Goal: Task Accomplishment & Management: Manage account settings

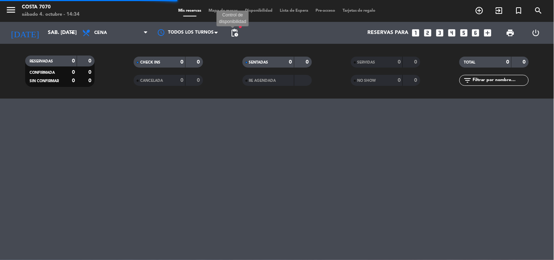
click at [236, 34] on span "pending_actions" at bounding box center [234, 32] width 9 height 9
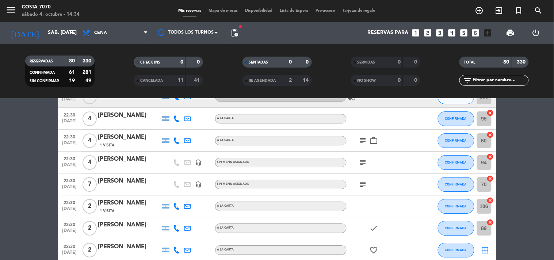
scroll to position [487, 0]
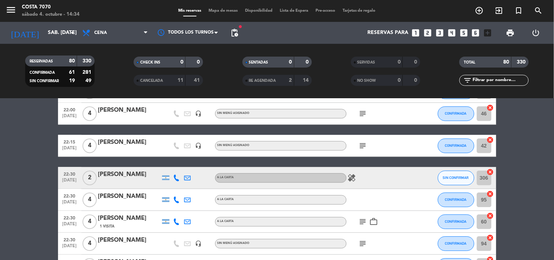
click at [178, 175] on icon at bounding box center [177, 178] width 7 height 7
click at [174, 167] on span "Copiar" at bounding box center [171, 165] width 15 height 8
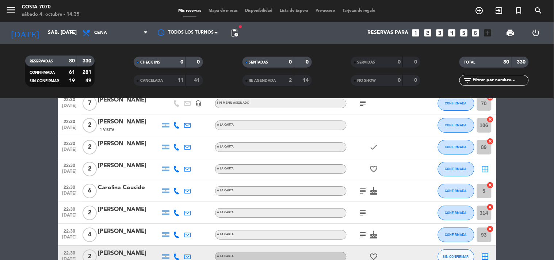
scroll to position [731, 0]
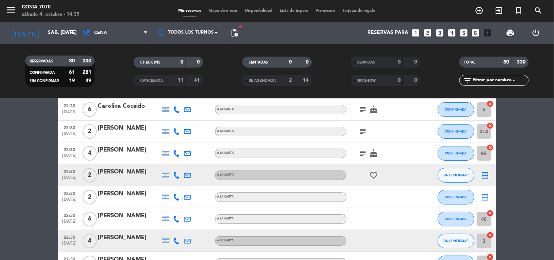
click at [174, 174] on icon at bounding box center [177, 175] width 7 height 7
click at [169, 162] on span "Copiar" at bounding box center [171, 163] width 15 height 8
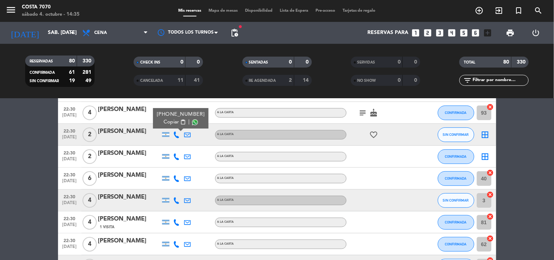
click at [175, 197] on icon at bounding box center [177, 200] width 7 height 7
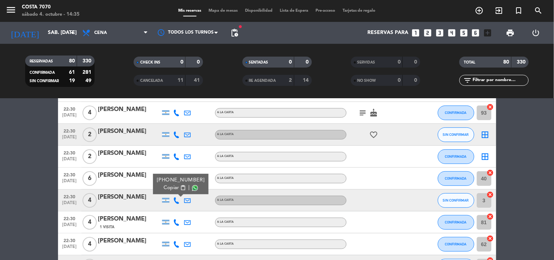
click at [174, 185] on span "Copiar" at bounding box center [171, 188] width 15 height 8
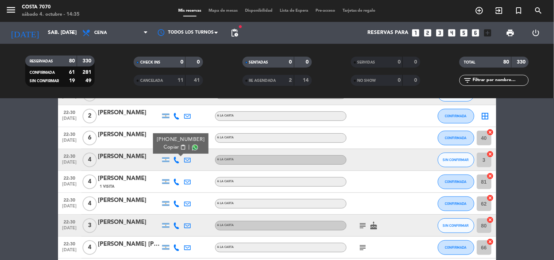
scroll to position [852, 0]
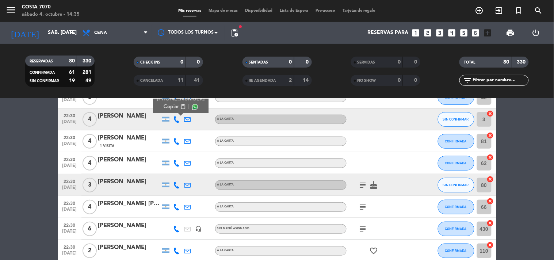
click at [176, 182] on icon at bounding box center [177, 185] width 7 height 7
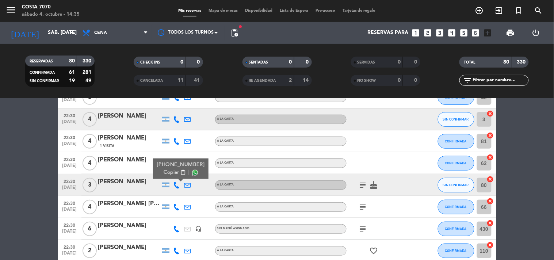
click at [175, 173] on button "Copiar content_paste" at bounding box center [175, 173] width 22 height 8
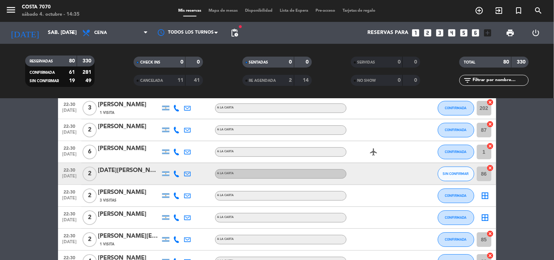
scroll to position [1299, 0]
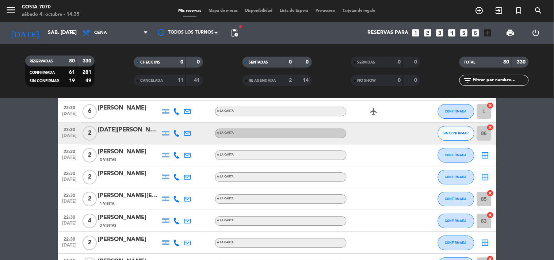
click at [174, 133] on icon at bounding box center [177, 133] width 7 height 7
click at [174, 118] on span "Copiar" at bounding box center [171, 121] width 15 height 8
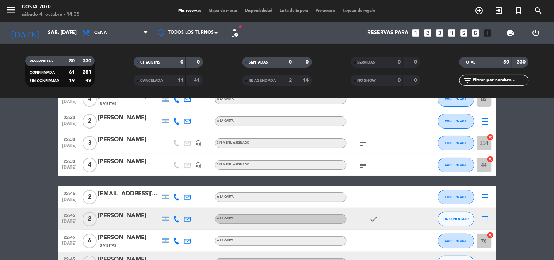
scroll to position [1461, 0]
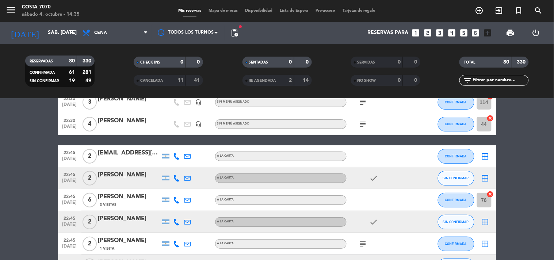
click at [180, 178] on div at bounding box center [176, 178] width 11 height 22
click at [177, 179] on icon at bounding box center [177, 178] width 7 height 7
click at [174, 168] on span "Copiar" at bounding box center [171, 166] width 15 height 8
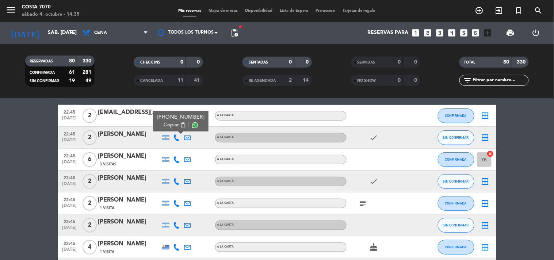
click at [177, 180] on icon at bounding box center [177, 181] width 7 height 7
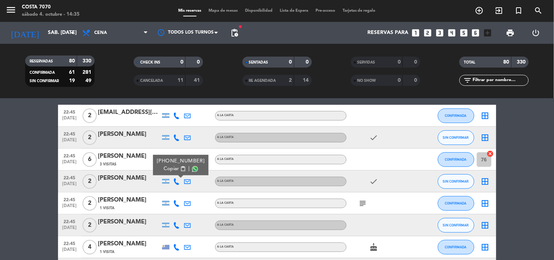
click at [174, 170] on span "Copiar" at bounding box center [171, 169] width 15 height 8
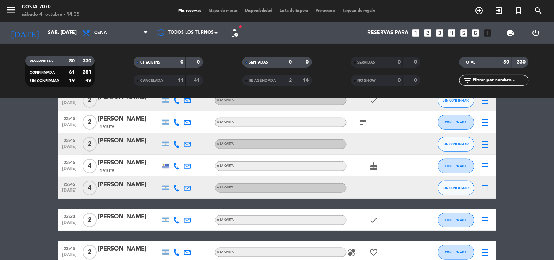
click at [177, 145] on icon at bounding box center [177, 144] width 7 height 7
click at [171, 127] on div "[PHONE_NUMBER]" at bounding box center [181, 124] width 48 height 8
click at [173, 129] on span "Copiar" at bounding box center [171, 132] width 15 height 8
click at [177, 189] on icon at bounding box center [177, 188] width 7 height 7
click at [172, 173] on span "Copiar" at bounding box center [169, 176] width 15 height 8
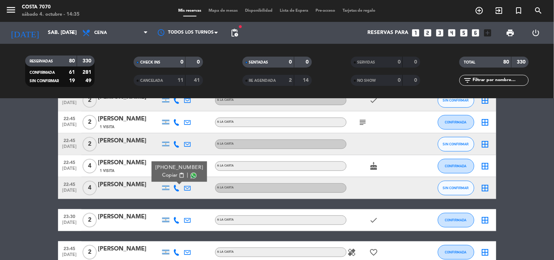
scroll to position [1664, 0]
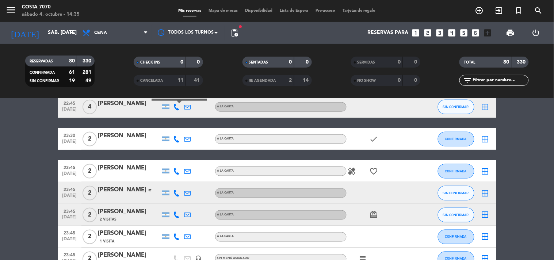
click at [179, 196] on icon at bounding box center [177, 193] width 7 height 7
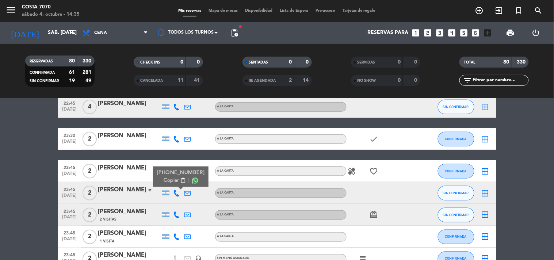
click at [180, 180] on span "content_paste" at bounding box center [182, 180] width 5 height 5
click at [176, 214] on icon at bounding box center [177, 215] width 7 height 7
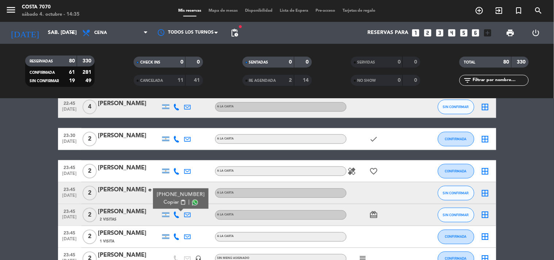
click at [180, 202] on span "content_paste" at bounding box center [182, 202] width 5 height 5
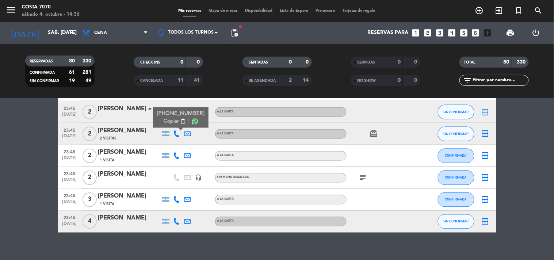
click at [174, 221] on icon at bounding box center [177, 221] width 7 height 7
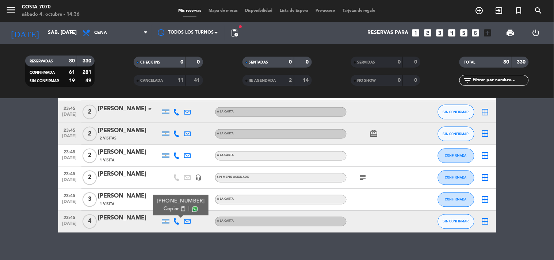
click at [173, 210] on span "Copiar" at bounding box center [171, 209] width 15 height 8
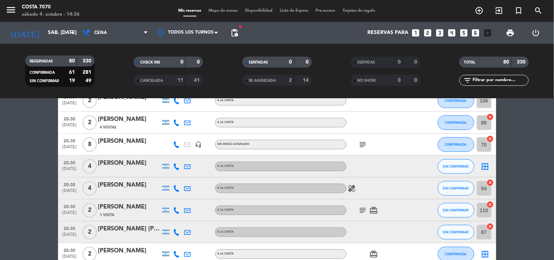
scroll to position [0, 0]
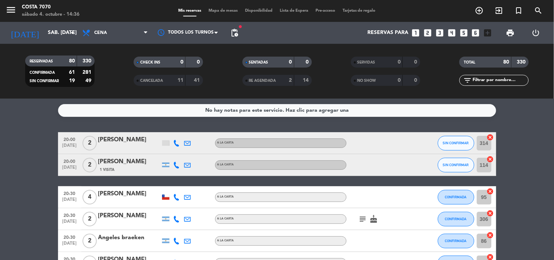
click at [149, 169] on div "1 Visita" at bounding box center [129, 170] width 62 height 6
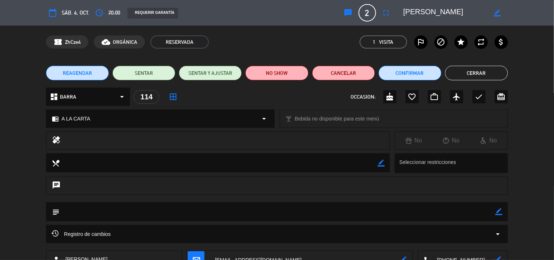
click at [497, 214] on icon "border_color" at bounding box center [499, 211] width 7 height 7
click at [488, 207] on textarea at bounding box center [278, 211] width 436 height 19
type textarea "1 VISITA"
click at [501, 214] on icon at bounding box center [499, 211] width 7 height 7
click at [465, 73] on button "Cerrar" at bounding box center [476, 73] width 63 height 15
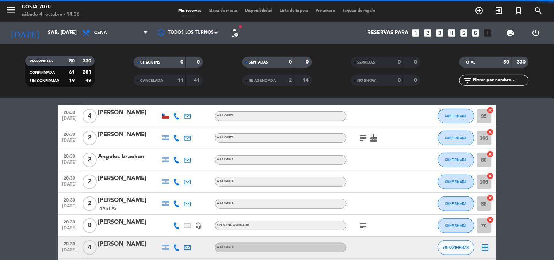
scroll to position [122, 0]
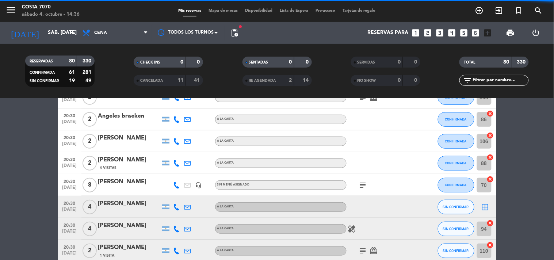
click at [126, 164] on div "[PERSON_NAME]" at bounding box center [129, 159] width 62 height 9
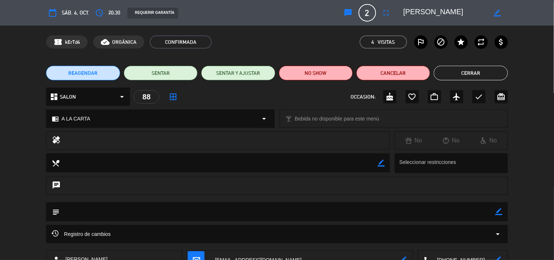
click at [498, 210] on icon "border_color" at bounding box center [499, 211] width 7 height 7
click at [492, 210] on textarea at bounding box center [278, 211] width 436 height 19
paste textarea "VISITA"
click at [63, 209] on textarea at bounding box center [278, 211] width 436 height 19
click at [87, 211] on textarea at bounding box center [278, 211] width 436 height 19
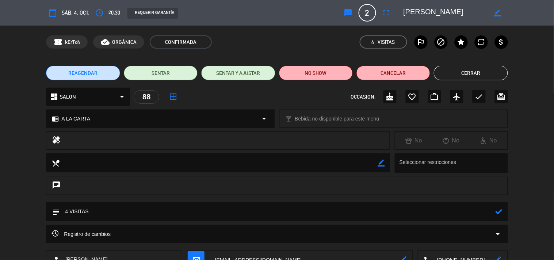
type textarea "4 VISITAS"
click at [500, 210] on icon at bounding box center [499, 211] width 7 height 7
click at [468, 68] on button "Cerrar" at bounding box center [471, 73] width 74 height 15
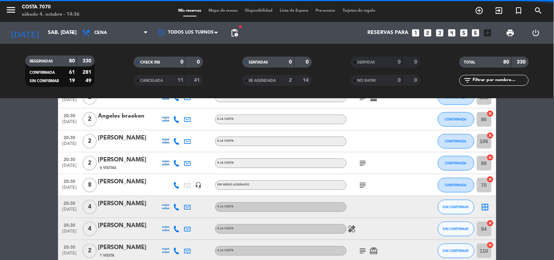
scroll to position [162, 0]
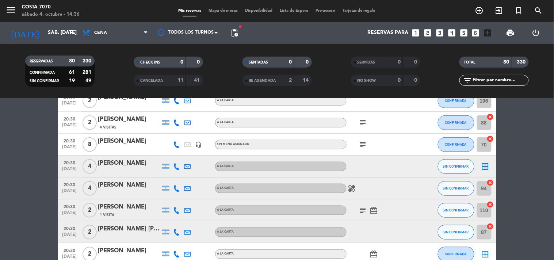
click at [129, 211] on div "[PERSON_NAME]" at bounding box center [129, 206] width 62 height 9
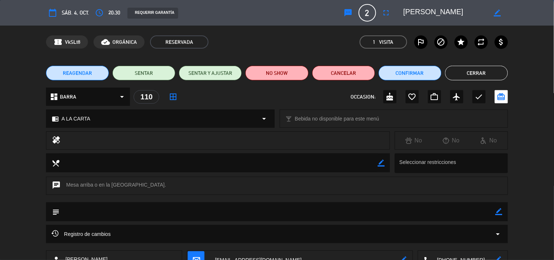
click at [499, 209] on icon "border_color" at bounding box center [499, 211] width 7 height 7
click at [471, 210] on textarea at bounding box center [278, 211] width 436 height 19
paste textarea "VISITA"
type textarea "1 VISITA"
click at [499, 212] on icon at bounding box center [499, 211] width 7 height 7
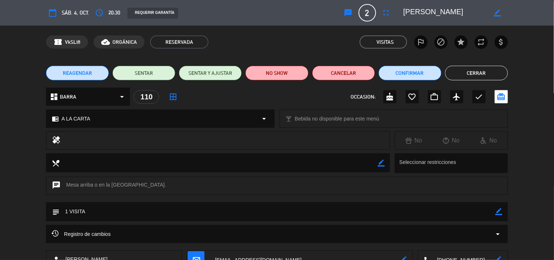
click at [468, 73] on button "Cerrar" at bounding box center [476, 73] width 63 height 15
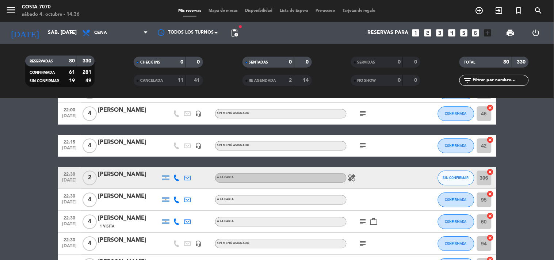
scroll to position [528, 0]
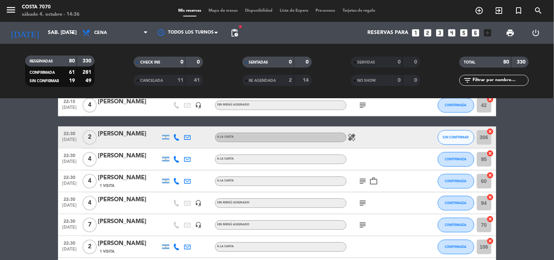
click at [135, 185] on div "1 Visita" at bounding box center [129, 186] width 62 height 6
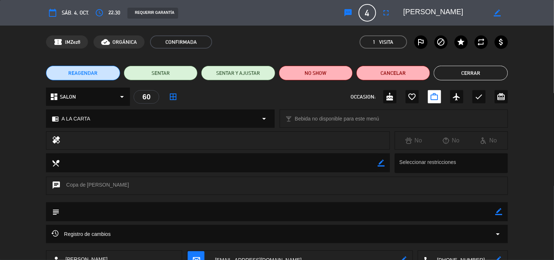
drag, startPoint x: 500, startPoint y: 210, endPoint x: 488, endPoint y: 210, distance: 12.8
click at [498, 210] on icon "border_color" at bounding box center [499, 211] width 7 height 7
click at [488, 210] on textarea at bounding box center [278, 211] width 436 height 19
paste textarea "VISITA"
type textarea "1 VISITA"
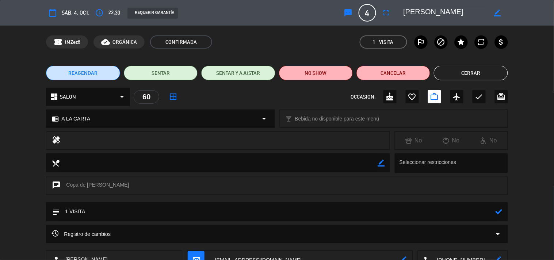
click at [499, 211] on icon at bounding box center [499, 211] width 7 height 7
click at [457, 71] on button "Cerrar" at bounding box center [471, 73] width 74 height 15
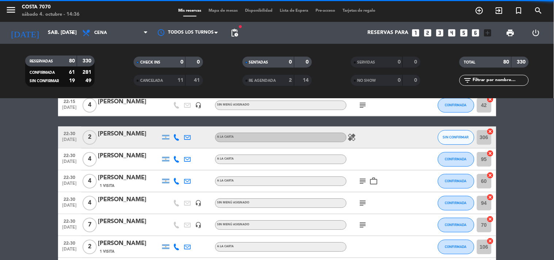
scroll to position [568, 0]
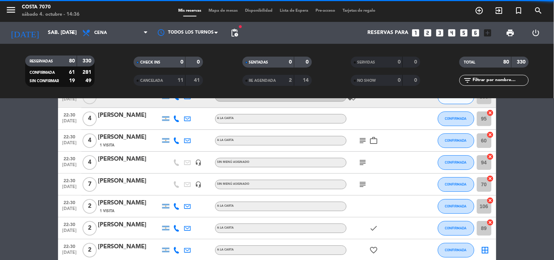
click at [132, 205] on div "[PERSON_NAME]" at bounding box center [129, 202] width 62 height 9
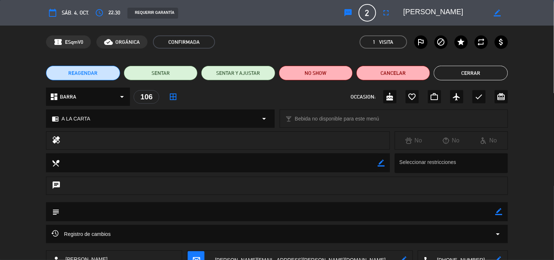
click at [499, 212] on icon "border_color" at bounding box center [499, 211] width 7 height 7
click at [484, 210] on textarea at bounding box center [278, 211] width 436 height 19
paste textarea "VISITA"
type textarea "1 VISITA"
click at [498, 211] on icon at bounding box center [499, 211] width 7 height 7
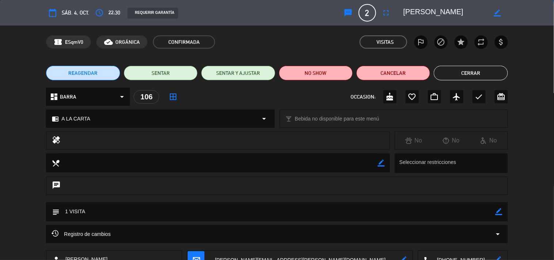
click at [462, 66] on button "Cerrar" at bounding box center [471, 73] width 74 height 15
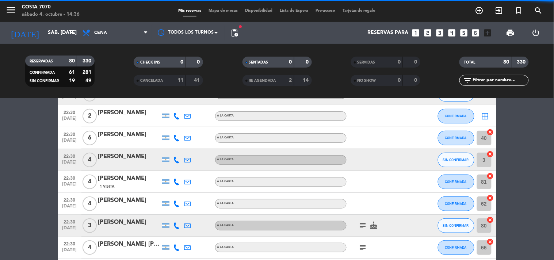
scroll to position [852, 0]
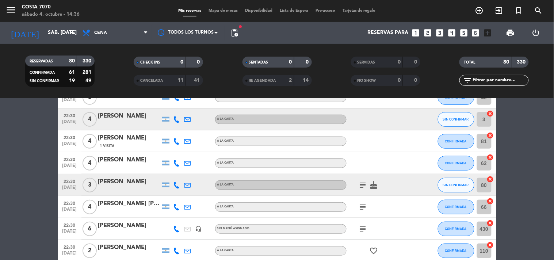
click at [137, 144] on div "1 Visita" at bounding box center [129, 146] width 62 height 6
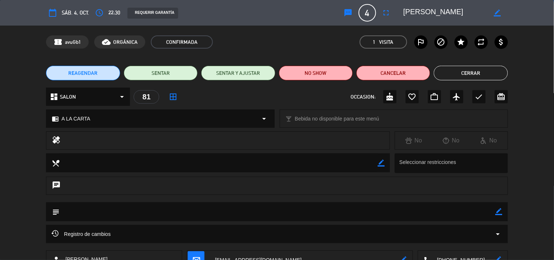
click at [498, 211] on icon "border_color" at bounding box center [499, 211] width 7 height 7
click at [482, 209] on textarea at bounding box center [278, 211] width 436 height 19
paste textarea "VISITA"
type textarea "1 VISITA"
click at [500, 212] on icon at bounding box center [499, 211] width 7 height 7
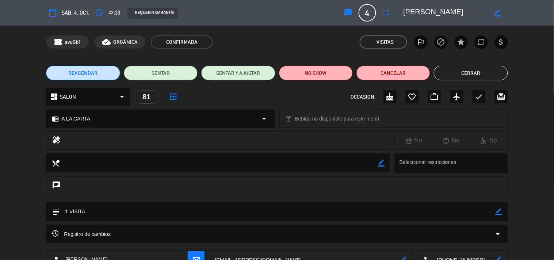
click at [462, 71] on button "Cerrar" at bounding box center [471, 73] width 74 height 15
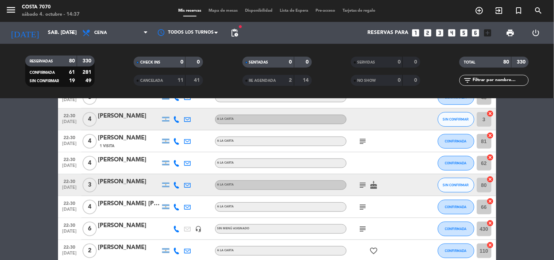
scroll to position [933, 0]
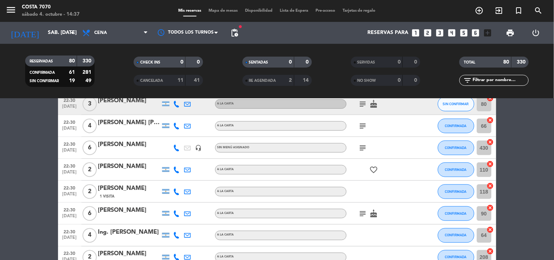
click at [144, 194] on div "1 Visita" at bounding box center [129, 196] width 62 height 6
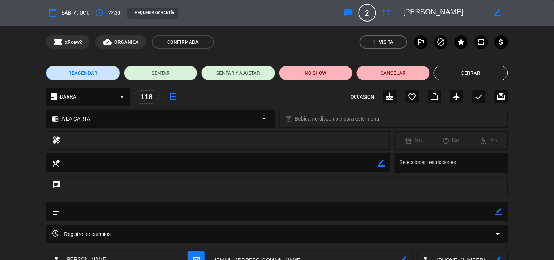
click at [500, 211] on icon "border_color" at bounding box center [499, 211] width 7 height 7
click at [464, 209] on textarea at bounding box center [278, 211] width 436 height 19
paste textarea "VISITA"
type textarea "1 VISITA"
click at [500, 214] on icon at bounding box center [499, 211] width 7 height 7
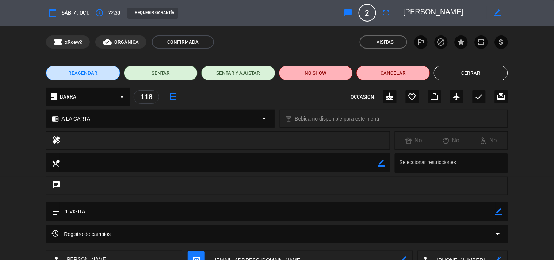
click at [469, 77] on button "Cerrar" at bounding box center [471, 73] width 74 height 15
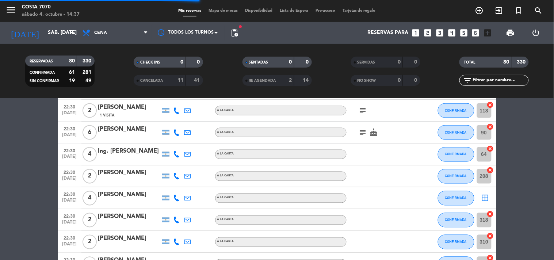
scroll to position [1136, 0]
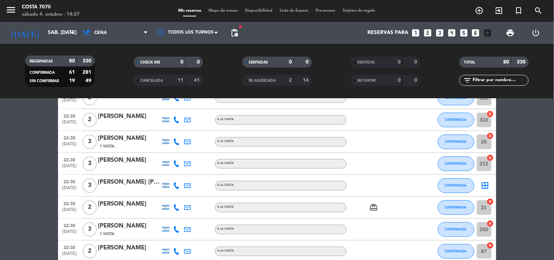
click at [127, 144] on div "1 Visita" at bounding box center [129, 147] width 62 height 6
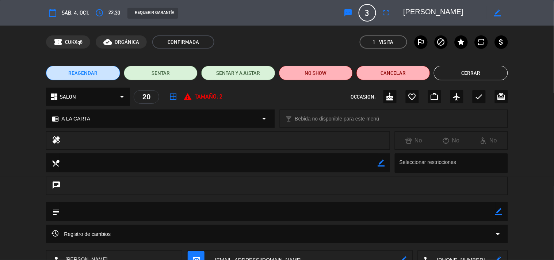
click at [498, 213] on edit-booking-info-modal "calendar_today sáb. 4, oct. access_time 22:30 REQUERIR GARANTÍA sms 3 [PERSON_N…" at bounding box center [277, 130] width 554 height 260
click at [498, 212] on icon "border_color" at bounding box center [499, 211] width 7 height 7
click at [482, 211] on textarea at bounding box center [278, 211] width 436 height 19
paste textarea "VISITA"
type textarea "1 VISITA"
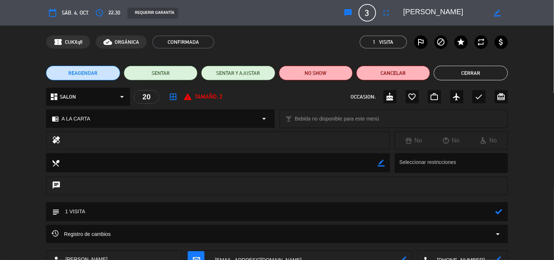
click at [499, 210] on icon at bounding box center [499, 211] width 7 height 7
click at [461, 71] on button "Cerrar" at bounding box center [471, 73] width 74 height 15
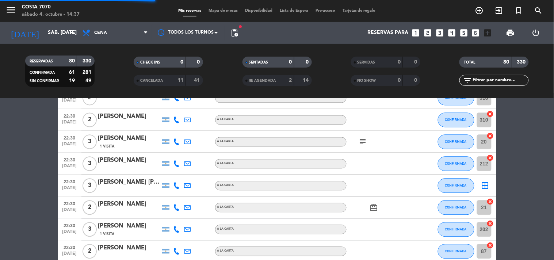
scroll to position [1177, 0]
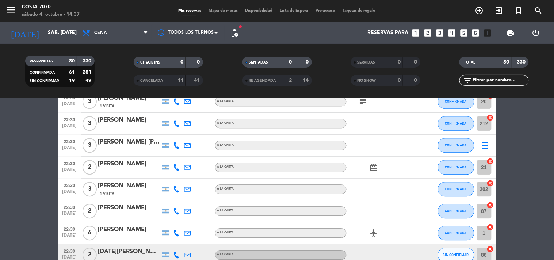
click at [148, 188] on div "[PERSON_NAME]" at bounding box center [129, 185] width 62 height 9
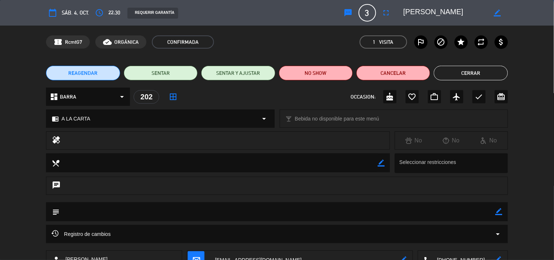
click at [499, 210] on icon "border_color" at bounding box center [499, 211] width 7 height 7
click at [480, 210] on textarea at bounding box center [278, 211] width 436 height 19
paste textarea "VISITA"
type textarea "1 VISITA"
click at [500, 214] on icon at bounding box center [499, 211] width 7 height 7
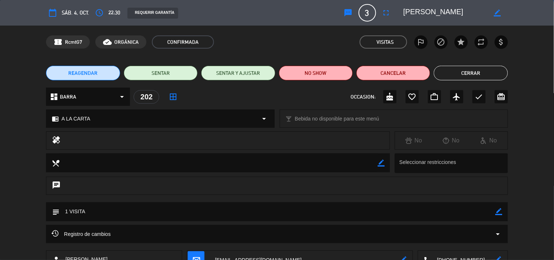
click at [458, 70] on button "Cerrar" at bounding box center [471, 73] width 74 height 15
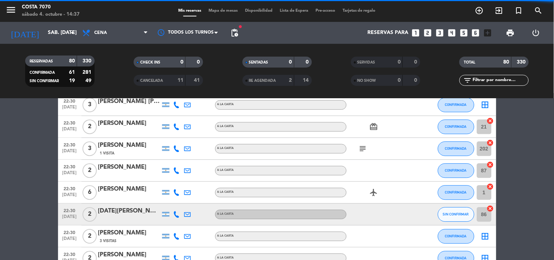
scroll to position [1258, 0]
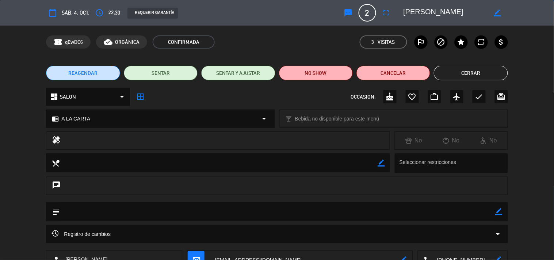
click at [498, 212] on icon "border_color" at bounding box center [499, 211] width 7 height 7
click at [462, 210] on textarea at bounding box center [278, 211] width 436 height 19
paste textarea "VISITA"
type textarea "3 VISITA"
click at [498, 213] on icon at bounding box center [499, 211] width 7 height 7
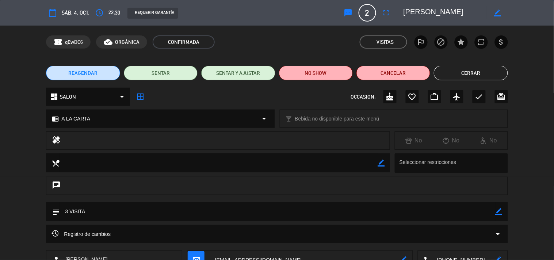
click at [454, 74] on button "Cerrar" at bounding box center [471, 73] width 74 height 15
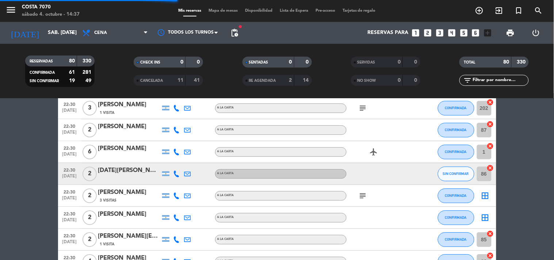
scroll to position [1299, 0]
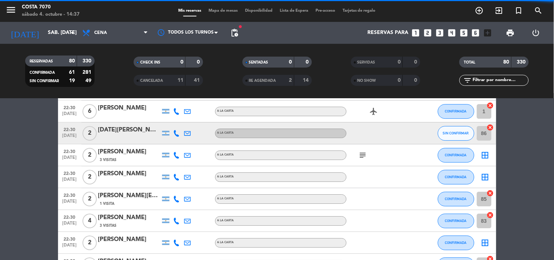
click at [136, 195] on div "[PERSON_NAME][EMAIL_ADDRESS][DOMAIN_NAME]" at bounding box center [129, 195] width 62 height 9
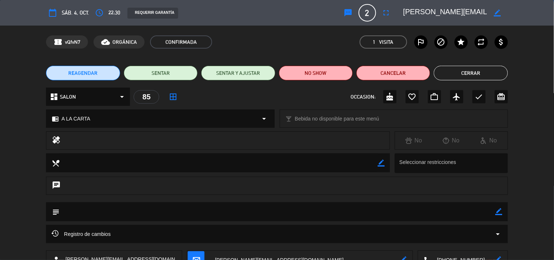
click at [498, 210] on icon "border_color" at bounding box center [499, 211] width 7 height 7
click at [491, 212] on textarea at bounding box center [278, 211] width 436 height 19
paste textarea "VISITA"
type textarea "1 VISITA"
click at [498, 210] on icon at bounding box center [499, 211] width 7 height 7
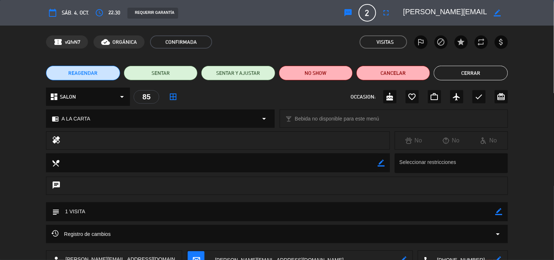
click at [468, 73] on button "Cerrar" at bounding box center [471, 73] width 74 height 15
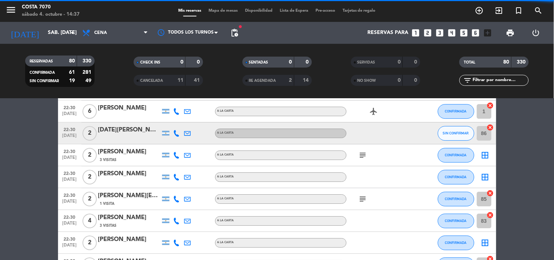
click at [133, 220] on div "[PERSON_NAME]" at bounding box center [129, 217] width 62 height 9
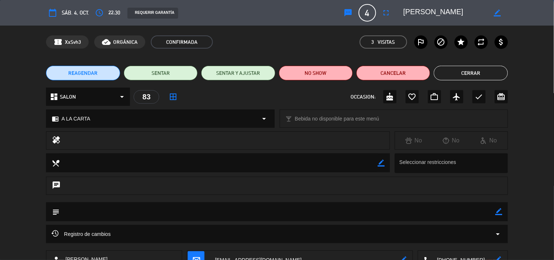
click at [499, 212] on icon "border_color" at bounding box center [499, 211] width 7 height 7
click at [490, 212] on textarea at bounding box center [278, 211] width 436 height 19
paste textarea "VISITA"
type textarea "3 VISITA"
click at [496, 213] on icon at bounding box center [499, 211] width 7 height 7
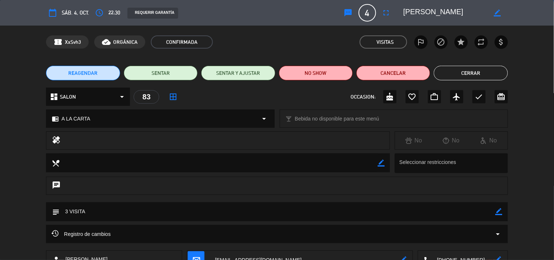
click at [468, 74] on button "Cerrar" at bounding box center [471, 73] width 74 height 15
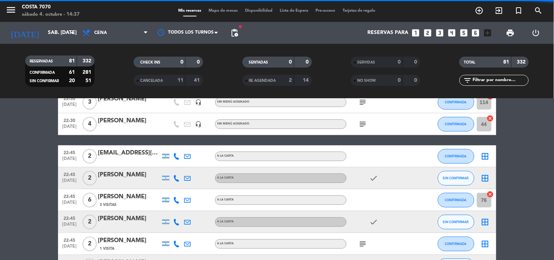
scroll to position [1502, 0]
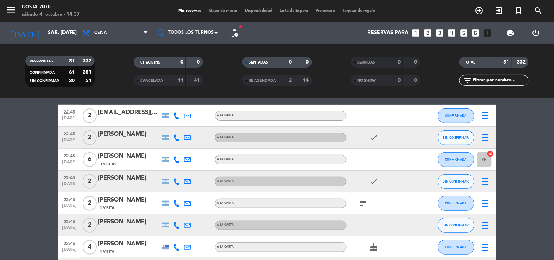
click at [130, 162] on div "3 Visitas" at bounding box center [129, 164] width 62 height 6
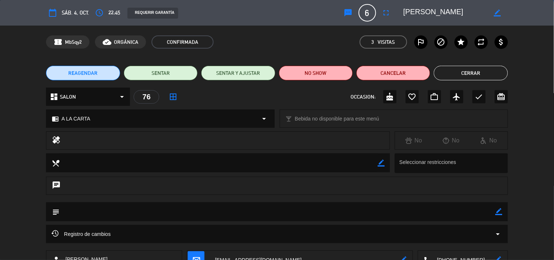
click at [499, 212] on icon "border_color" at bounding box center [499, 211] width 7 height 7
click at [484, 211] on textarea at bounding box center [278, 211] width 436 height 19
paste textarea "VISITA"
type textarea "3 VISITA"
click at [499, 214] on icon at bounding box center [499, 211] width 7 height 7
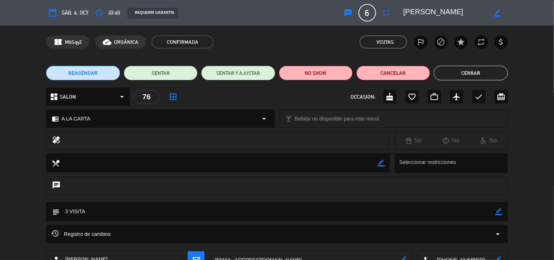
click at [465, 79] on button "Cerrar" at bounding box center [471, 73] width 74 height 15
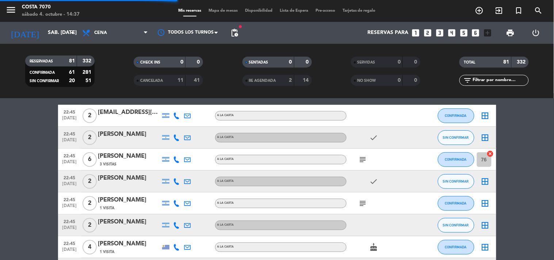
click at [144, 204] on div "[PERSON_NAME]" at bounding box center [129, 199] width 62 height 9
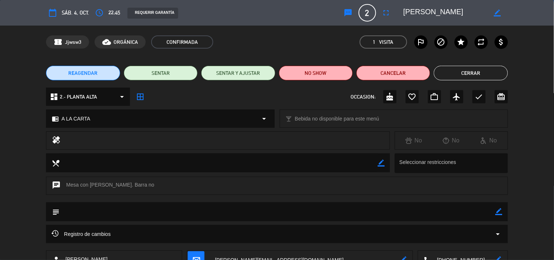
click at [499, 212] on icon "border_color" at bounding box center [499, 211] width 7 height 7
click at [489, 209] on textarea at bounding box center [278, 211] width 436 height 19
paste textarea "VISITA"
type textarea "1 VISITA"
click at [498, 212] on icon at bounding box center [499, 211] width 7 height 7
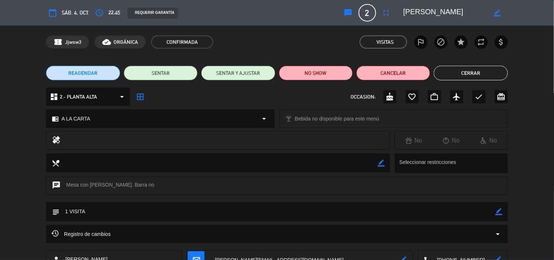
click at [472, 75] on button "Cerrar" at bounding box center [471, 73] width 74 height 15
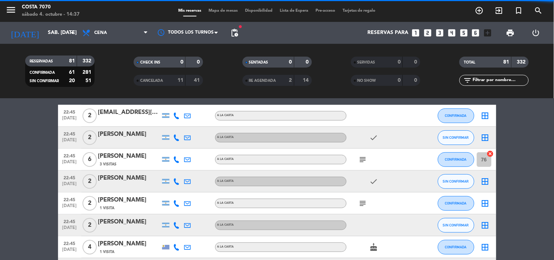
click at [370, 159] on div "subject" at bounding box center [380, 160] width 66 height 22
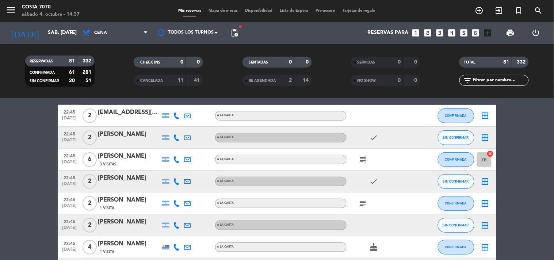
click at [364, 158] on icon "subject" at bounding box center [363, 159] width 9 height 9
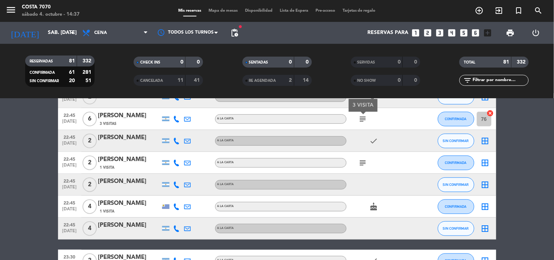
click at [123, 210] on div "1 Visita" at bounding box center [129, 211] width 62 height 6
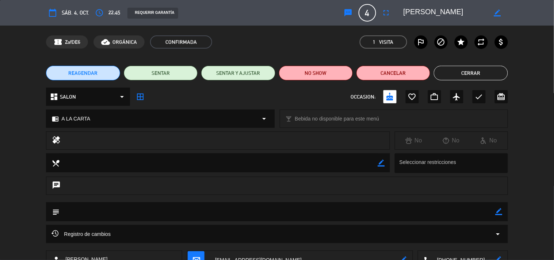
click at [489, 75] on button "Cerrar" at bounding box center [471, 73] width 74 height 15
click at [499, 213] on icon "border_color" at bounding box center [499, 211] width 7 height 7
click at [487, 213] on textarea at bounding box center [278, 211] width 436 height 19
paste textarea "VISITA"
type textarea "1 VISITA - CUMPLEAÑOS"
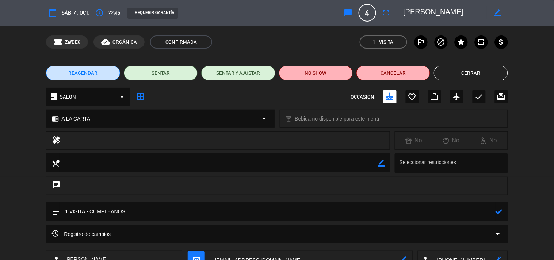
click at [500, 213] on icon at bounding box center [499, 211] width 7 height 7
click at [473, 75] on button "Cerrar" at bounding box center [471, 73] width 74 height 15
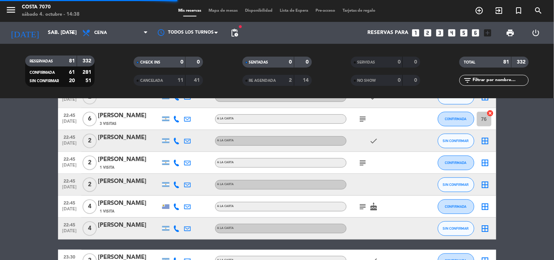
scroll to position [1623, 0]
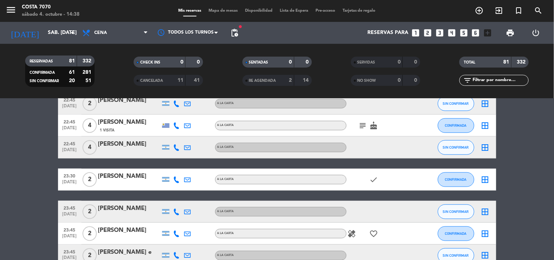
click at [366, 123] on icon "subject" at bounding box center [363, 125] width 9 height 9
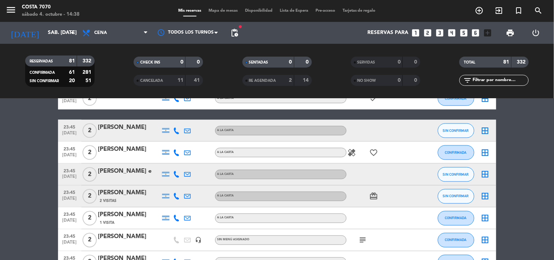
scroll to position [1745, 0]
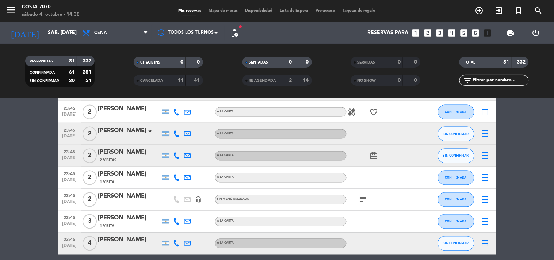
click at [140, 158] on div "2 Visitas" at bounding box center [129, 160] width 62 height 6
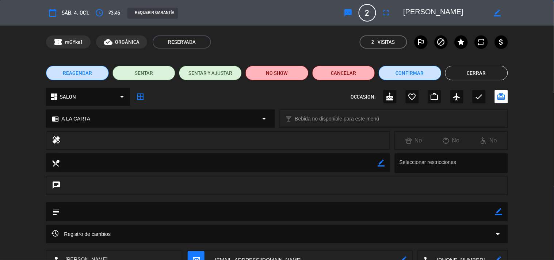
click at [501, 213] on icon "border_color" at bounding box center [499, 211] width 7 height 7
click at [493, 211] on textarea at bounding box center [278, 211] width 436 height 19
paste textarea "VISITA"
type textarea "2 VISITAS"
click at [497, 213] on icon at bounding box center [499, 211] width 7 height 7
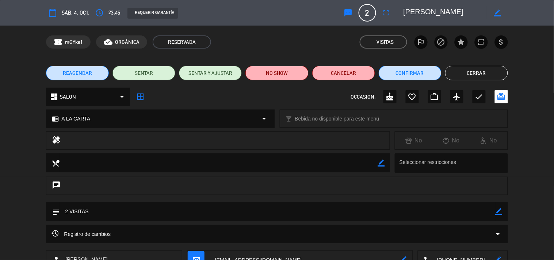
click at [476, 72] on button "Cerrar" at bounding box center [476, 73] width 63 height 15
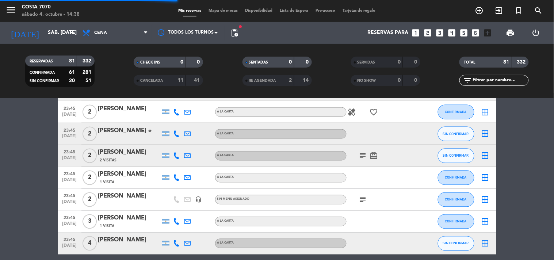
click at [141, 222] on div "[PERSON_NAME]" at bounding box center [129, 218] width 62 height 9
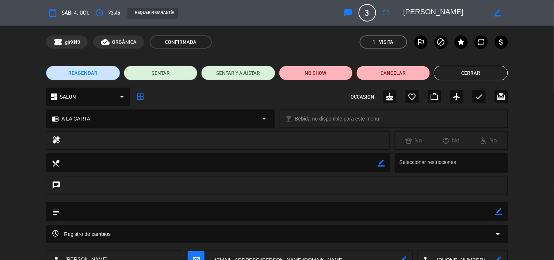
click at [499, 210] on icon "border_color" at bounding box center [499, 211] width 7 height 7
click at [475, 209] on textarea at bounding box center [278, 211] width 436 height 19
paste textarea "VISITA"
type textarea "1 VISITA"
click at [496, 214] on icon at bounding box center [499, 211] width 7 height 7
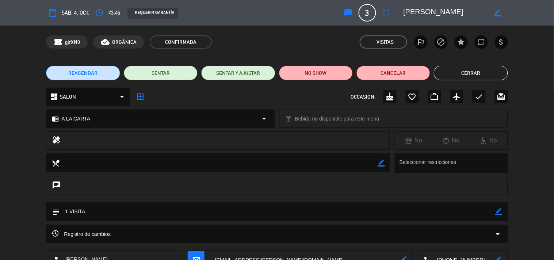
click at [467, 76] on button "Cerrar" at bounding box center [471, 73] width 74 height 15
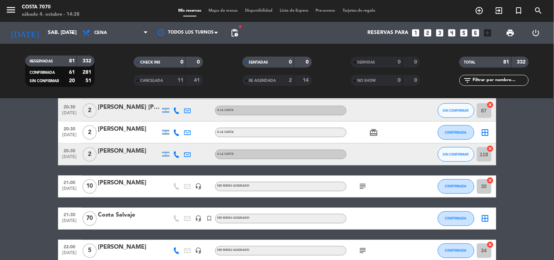
scroll to position [203, 0]
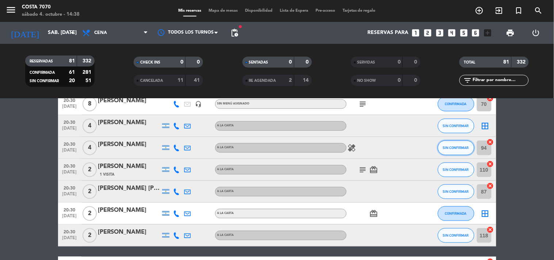
click at [447, 148] on span "SIN CONFIRMAR" at bounding box center [456, 148] width 26 height 4
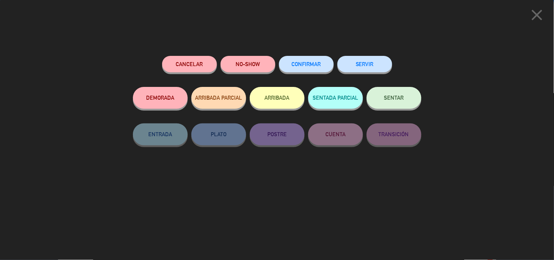
click at [304, 66] on span "CONFIRMAR" at bounding box center [306, 64] width 29 height 6
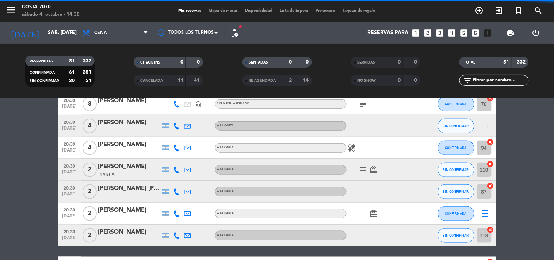
click at [226, 10] on span "Mapa de mesas" at bounding box center [223, 11] width 37 height 4
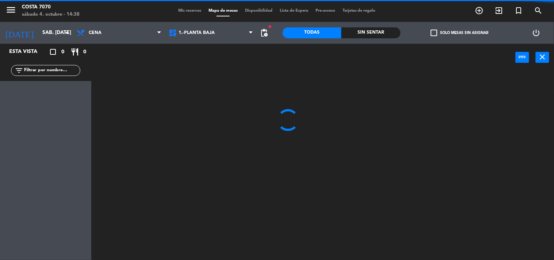
click at [439, 31] on label "check_box_outline_blank Solo mesas sin asignar" at bounding box center [460, 33] width 58 height 7
click at [460, 33] on input "check_box_outline_blank Solo mesas sin asignar" at bounding box center [460, 33] width 0 height 0
click at [262, 40] on div "fiber_manual_record pending_actions Control de disponibilidad" at bounding box center [264, 33] width 15 height 22
click at [264, 37] on span "pending_actions" at bounding box center [264, 32] width 9 height 9
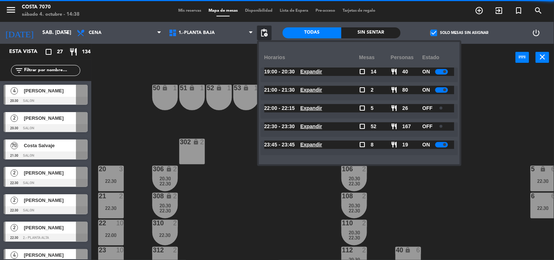
click at [264, 37] on span "pending_actions" at bounding box center [264, 32] width 9 height 9
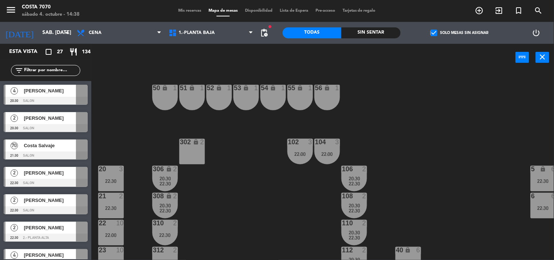
scroll to position [81, 0]
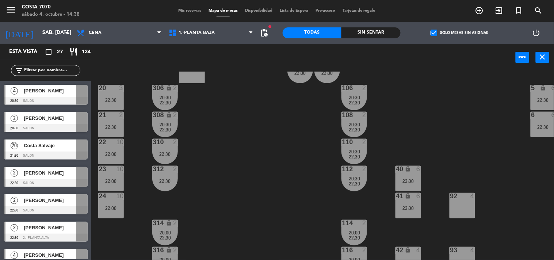
click at [42, 97] on div at bounding box center [46, 101] width 84 height 8
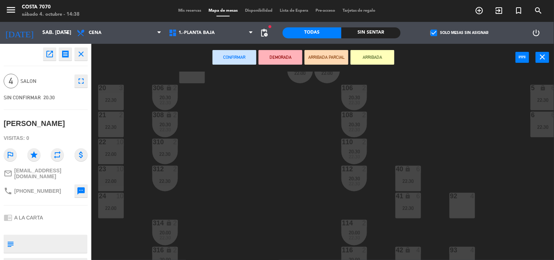
drag, startPoint x: 121, startPoint y: 154, endPoint x: 123, endPoint y: 138, distance: 15.8
click at [121, 153] on div "22:00" at bounding box center [111, 154] width 26 height 5
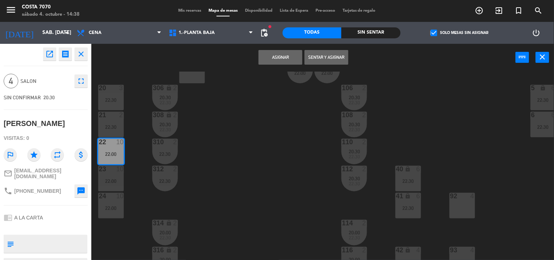
click at [123, 128] on div "22:30" at bounding box center [111, 127] width 26 height 5
click at [322, 61] on button "Unir y asignar" at bounding box center [327, 57] width 44 height 15
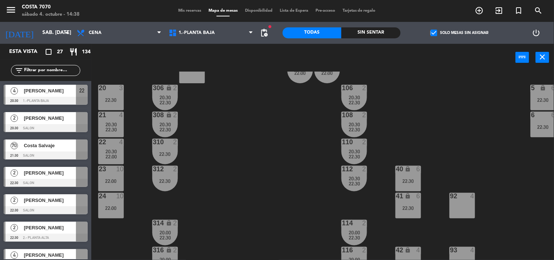
click at [212, 126] on body "close × Costa 7070 × chrome_reader_mode Listado de Reservas account_box Cliente…" at bounding box center [277, 130] width 554 height 260
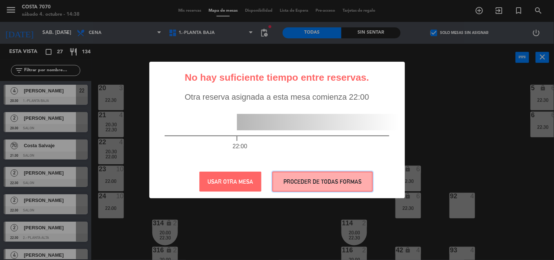
click at [289, 177] on button "PROCEDER DE TODAS FORMAS" at bounding box center [323, 182] width 100 height 20
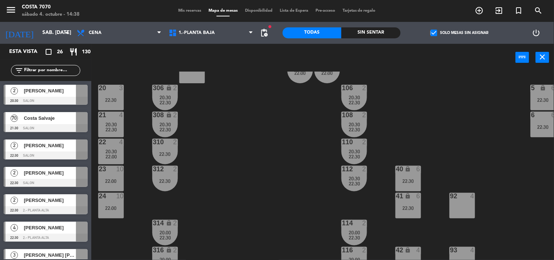
click at [34, 125] on div at bounding box center [46, 128] width 84 height 8
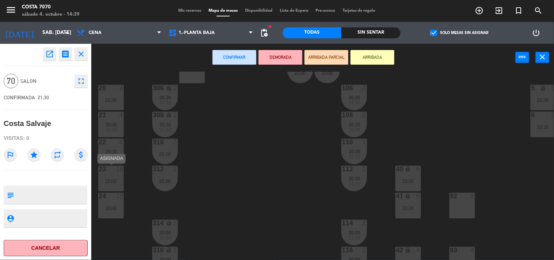
click at [118, 173] on div "23 10 22:00" at bounding box center [111, 179] width 26 height 26
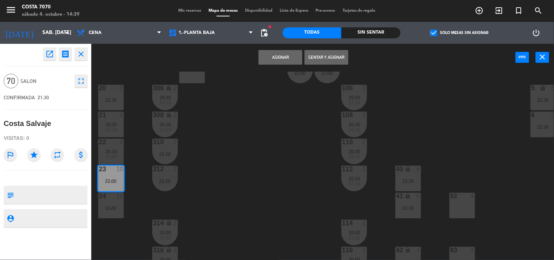
click at [262, 142] on div "50 lock 1 51 lock 1 52 lock 1 53 lock 1 54 lock 1 55 lock 1 56 lock 1 80 3 22:3…" at bounding box center [325, 166] width 457 height 189
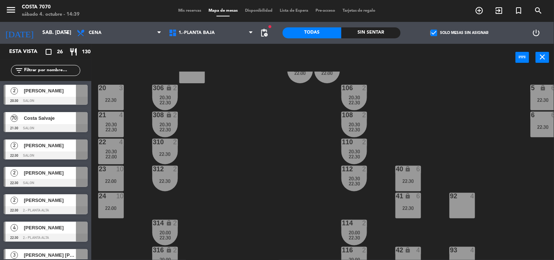
click at [44, 94] on span "[PERSON_NAME]" at bounding box center [50, 91] width 52 height 8
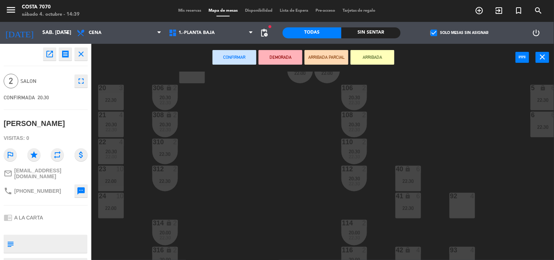
click at [115, 172] on div at bounding box center [111, 169] width 12 height 7
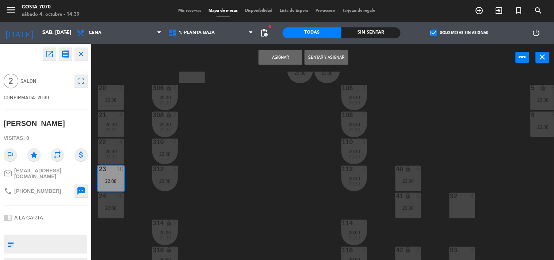
click at [282, 56] on button "Asignar" at bounding box center [281, 57] width 44 height 15
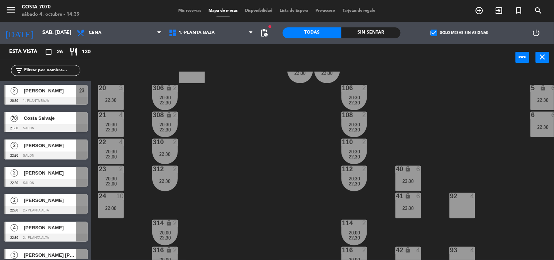
click at [245, 174] on div "50 lock 1 51 lock 1 52 lock 1 53 lock 1 54 lock 1 55 lock 1 56 lock 1 80 3 22:3…" at bounding box center [325, 166] width 457 height 189
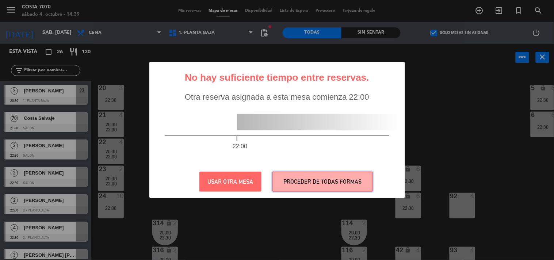
click at [310, 173] on button "PROCEDER DE TODAS FORMAS" at bounding box center [323, 182] width 100 height 20
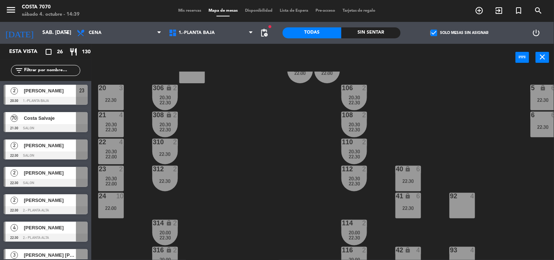
click at [179, 154] on div "50 lock 1 51 lock 1 52 lock 1 53 lock 1 54 lock 1 55 lock 1 56 lock 1 80 3 22:3…" at bounding box center [325, 166] width 457 height 189
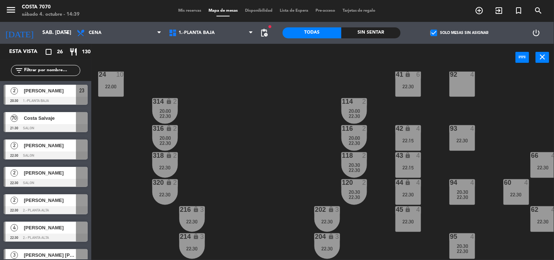
scroll to position [122, 0]
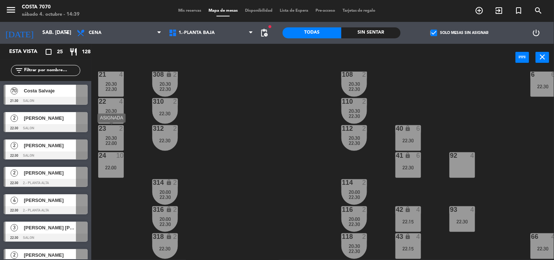
click at [104, 138] on div "20:30" at bounding box center [111, 138] width 26 height 5
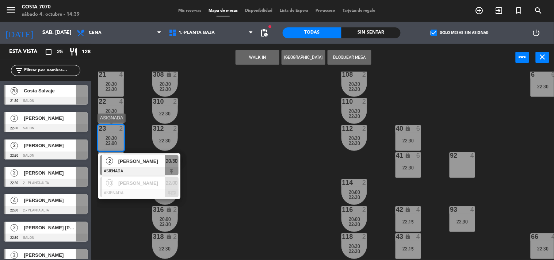
click at [137, 160] on span "[PERSON_NAME]" at bounding box center [141, 161] width 47 height 8
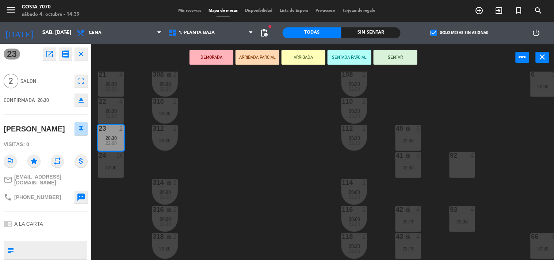
click at [84, 101] on icon "eject" at bounding box center [81, 100] width 9 height 9
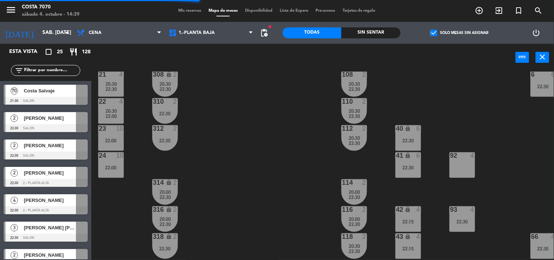
click at [117, 112] on div "20:30" at bounding box center [111, 110] width 26 height 5
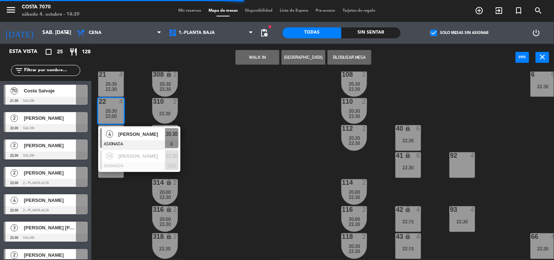
click at [145, 132] on span "[PERSON_NAME]" at bounding box center [141, 134] width 47 height 8
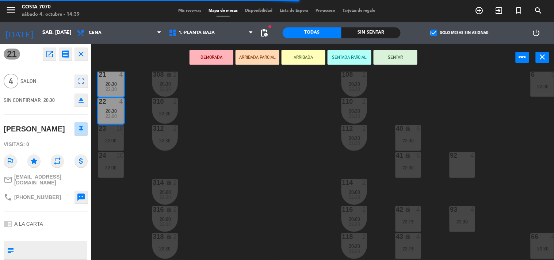
click at [80, 96] on icon "eject" at bounding box center [81, 100] width 9 height 9
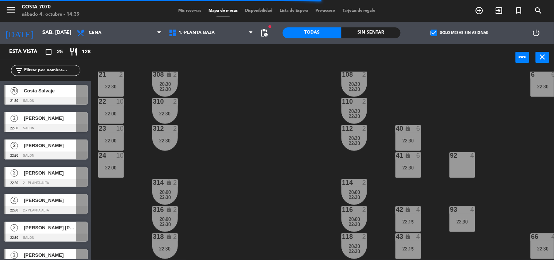
scroll to position [81, 0]
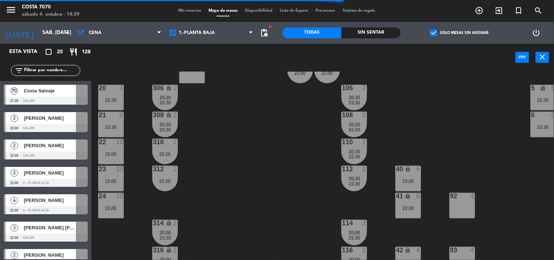
click at [138, 129] on div "50 lock 1 51 lock 1 52 lock 1 53 lock 1 54 lock 1 55 lock 1 56 lock 1 80 3 22:3…" at bounding box center [325, 166] width 457 height 189
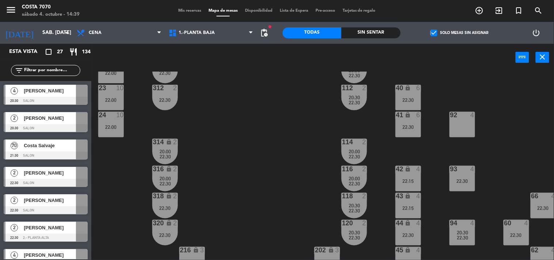
click at [60, 96] on div "[PERSON_NAME]" at bounding box center [49, 91] width 53 height 12
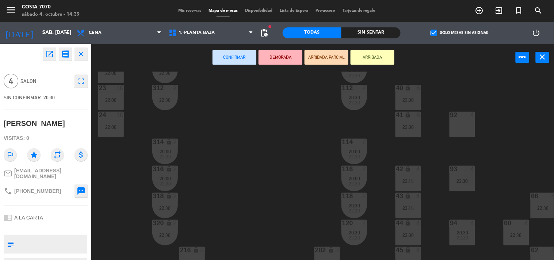
scroll to position [203, 0]
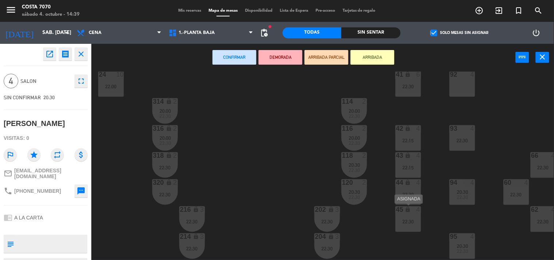
click at [408, 220] on div "22:30" at bounding box center [409, 221] width 26 height 5
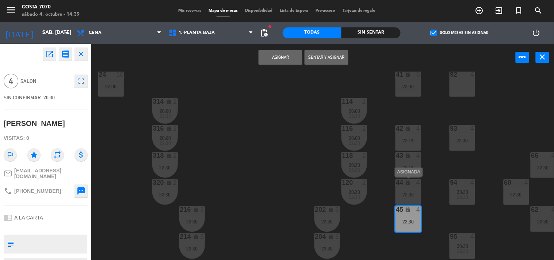
click at [408, 197] on div "22:30" at bounding box center [409, 194] width 26 height 5
click at [319, 59] on button "Unir y asignar" at bounding box center [327, 57] width 44 height 15
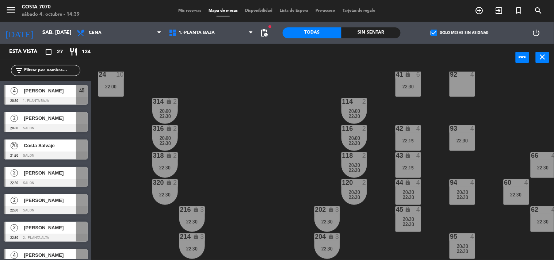
click at [293, 134] on div "50 lock 1 51 lock 1 52 lock 1 53 lock 1 54 lock 1 55 lock 1 56 lock 1 80 3 22:3…" at bounding box center [325, 166] width 457 height 189
click at [64, 128] on div at bounding box center [46, 128] width 84 height 8
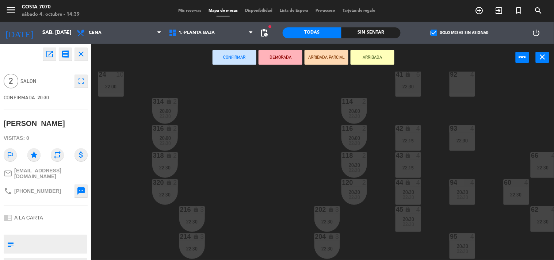
click at [396, 85] on div "22:30" at bounding box center [409, 86] width 26 height 5
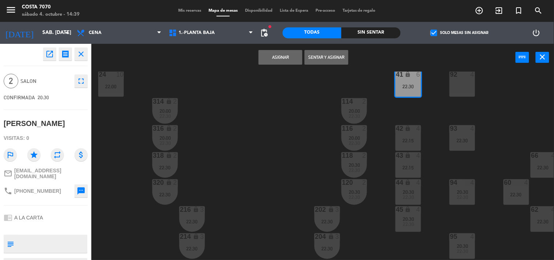
click at [284, 50] on button "Asignar" at bounding box center [281, 57] width 44 height 15
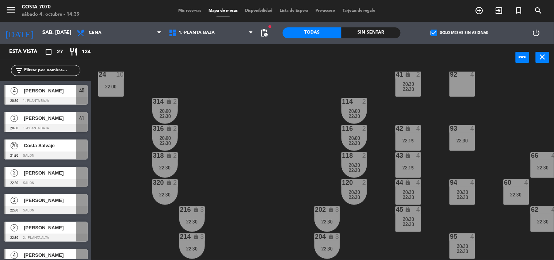
click at [262, 114] on div "50 lock 1 51 lock 1 52 lock 1 53 lock 1 54 lock 1 55 lock 1 56 lock 1 80 3 22:3…" at bounding box center [325, 166] width 457 height 189
click at [128, 161] on div "50 lock 1 51 lock 1 52 lock 1 53 lock 1 54 lock 1 55 lock 1 56 lock 1 80 3 22:3…" at bounding box center [325, 166] width 457 height 189
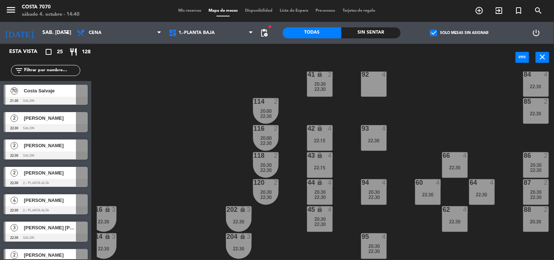
scroll to position [162, 88]
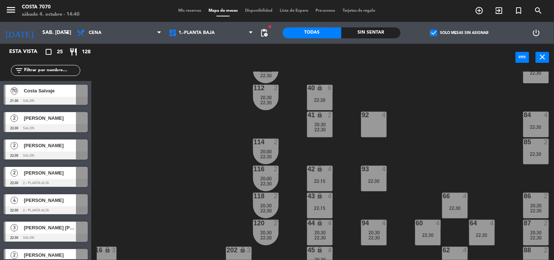
click at [50, 207] on div at bounding box center [46, 210] width 84 height 8
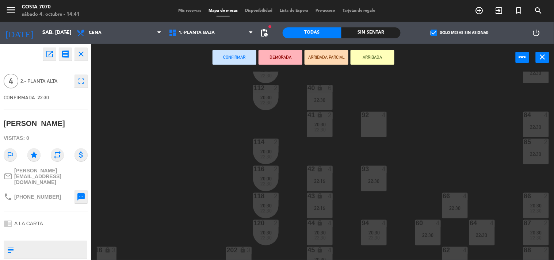
click at [371, 128] on div "92 4" at bounding box center [374, 125] width 26 height 26
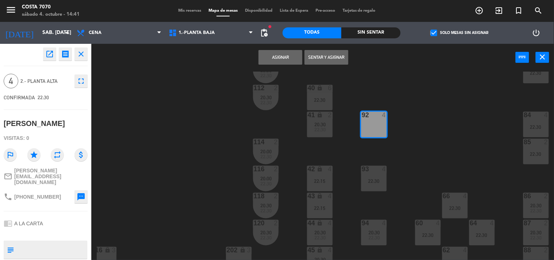
click at [277, 61] on button "Asignar" at bounding box center [281, 57] width 44 height 15
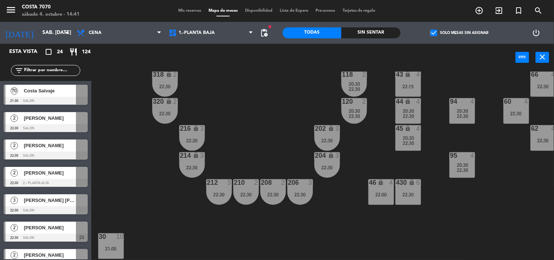
scroll to position [367, 0]
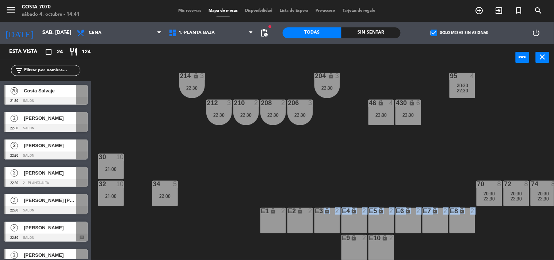
drag, startPoint x: 328, startPoint y: 256, endPoint x: 464, endPoint y: 252, distance: 136.7
click at [462, 252] on div "50 lock 1 51 lock 1 52 lock 1 53 lock 1 54 lock 1 55 lock 1 56 lock 1 80 3 22:3…" at bounding box center [325, 166] width 457 height 189
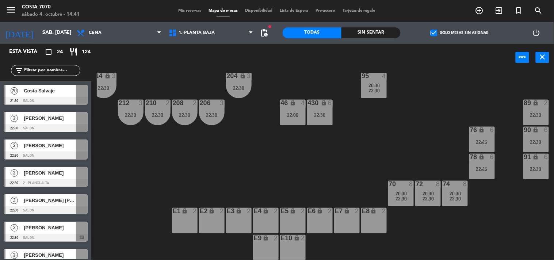
click at [474, 140] on div "22:45" at bounding box center [482, 142] width 26 height 5
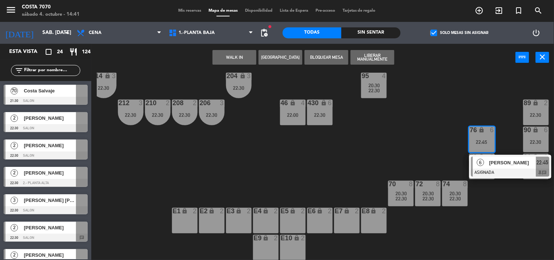
click at [487, 169] on div at bounding box center [510, 173] width 79 height 8
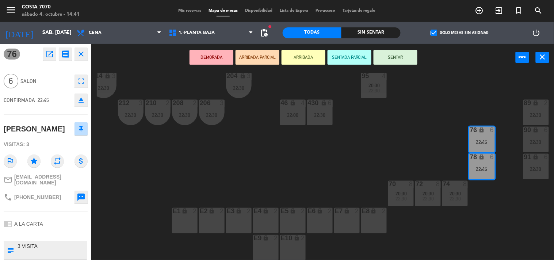
click at [79, 104] on icon "eject" at bounding box center [81, 100] width 9 height 9
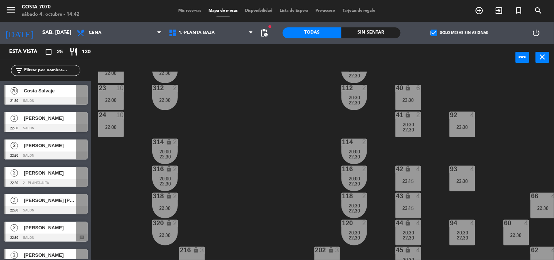
scroll to position [81, 0]
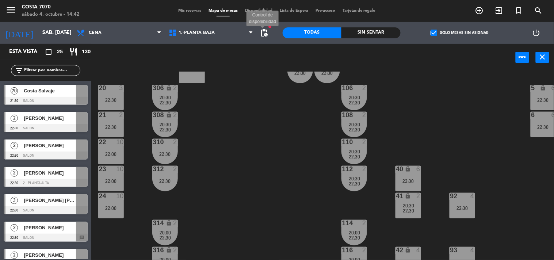
click at [265, 32] on span "pending_actions" at bounding box center [264, 32] width 9 height 9
